Goal: Use online tool/utility: Utilize a website feature to perform a specific function

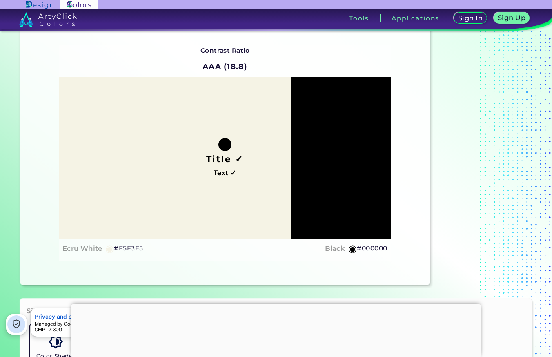
scroll to position [62, 0]
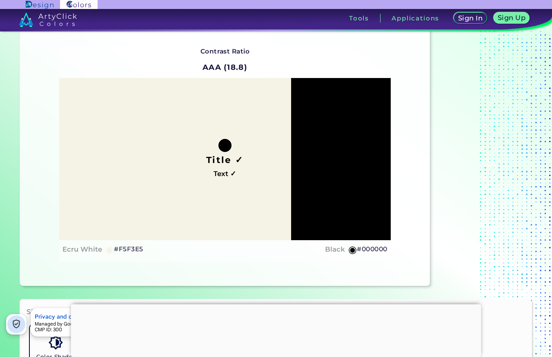
click at [367, 177] on div "Title ✓ Text ✓" at bounding box center [224, 159] width 331 height 162
click at [353, 250] on h5 "◉" at bounding box center [352, 250] width 9 height 10
click at [367, 249] on h5 "#000000" at bounding box center [372, 249] width 30 height 11
click at [369, 211] on div "Title ✓ Text ✓" at bounding box center [224, 159] width 331 height 162
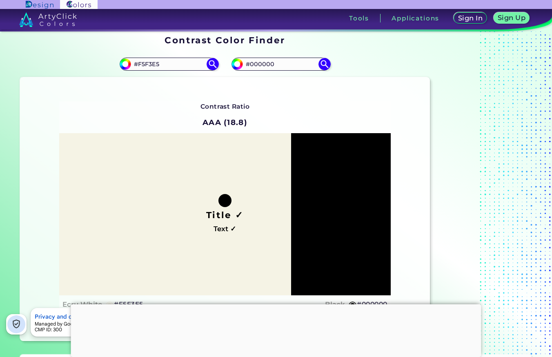
scroll to position [0, 0]
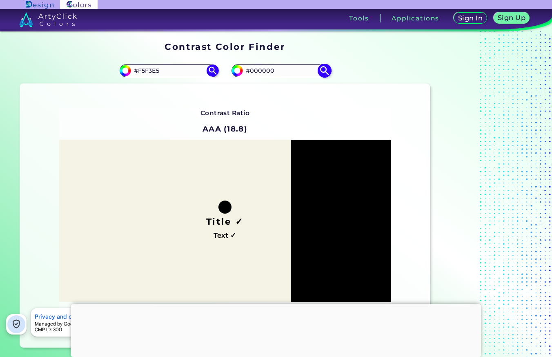
click at [302, 72] on input "#000000" at bounding box center [281, 70] width 76 height 11
click at [242, 71] on img at bounding box center [237, 70] width 12 height 12
click at [238, 67] on input "#000000" at bounding box center [236, 69] width 10 height 10
type input "#e9de95"
type input "#E9DE95"
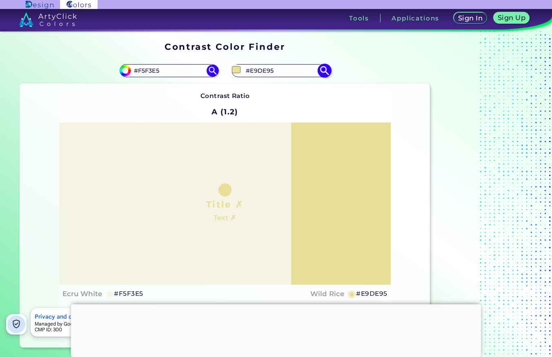
type input "#eee39b"
type input "#EEE39B"
type input "#f0e59d"
type input "#F0E59D"
type input "#f0e59e"
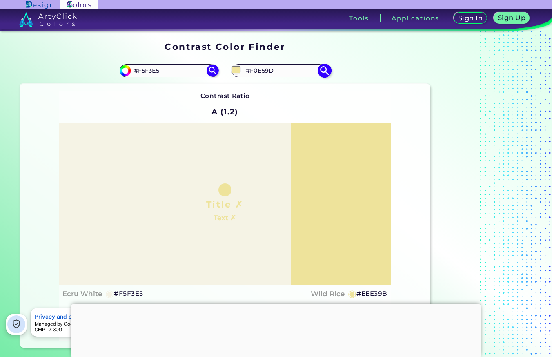
type input "#F0E59E"
type input "#f2e7a1"
type input "#F2E7A1"
type input "#f9eea9"
type input "#F9EEA9"
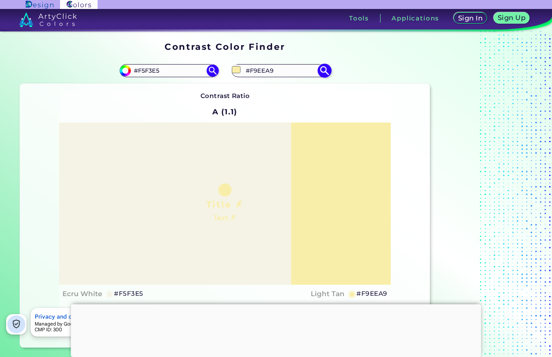
type input "#fbf1ac"
type input "#FBF1AC"
type input "#fdf3af"
type input "#FDF3AF"
type input "#fff5b3"
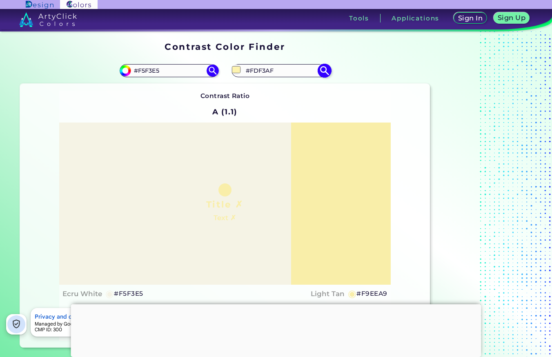
type input "#FFF5B3"
type input "#fff5b8"
type input "#FFF5B8"
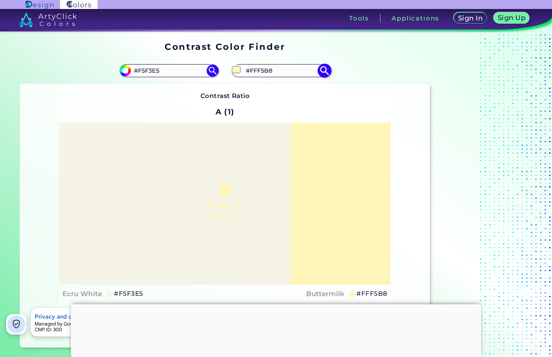
type input "#fff6bd"
type input "#FFF6BD"
type input "#fff6bd"
click at [267, 217] on div "Title ✗ Text ✗" at bounding box center [224, 203] width 331 height 162
click at [312, 57] on section "#f5f3e5 #F5F3E5 #fff6bd #FFF6BD Contrast Ratio ◉" at bounding box center [225, 202] width 417 height 296
